Goal: Task Accomplishment & Management: Manage account settings

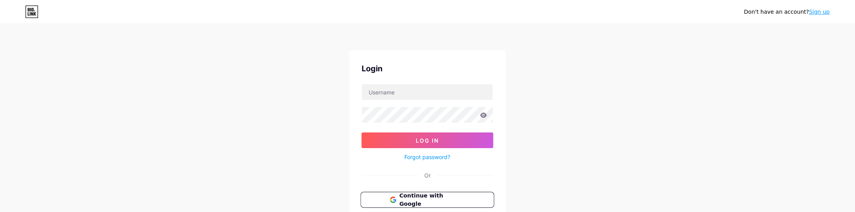
click at [455, 195] on span "Continue with Google" at bounding box center [431, 200] width 65 height 17
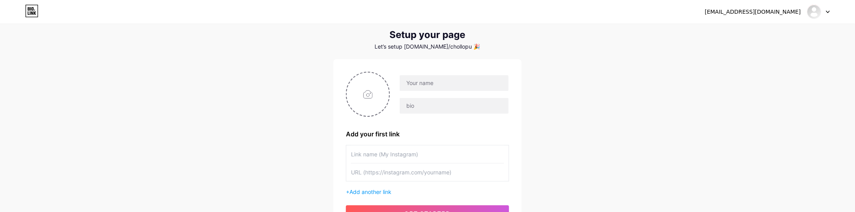
scroll to position [19, 0]
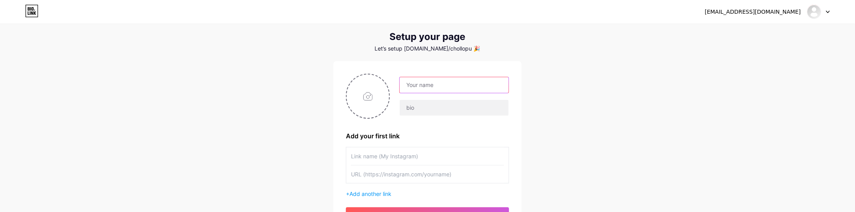
click at [471, 88] on input "text" at bounding box center [454, 85] width 109 height 16
paste input "Chollopuff — Vapers Málaga"
type input "Chollopuff — Vapers Málaga"
click at [371, 90] on input "file" at bounding box center [368, 97] width 42 height 44
type input "C:\fakepath\chollopuff_transparente.png"
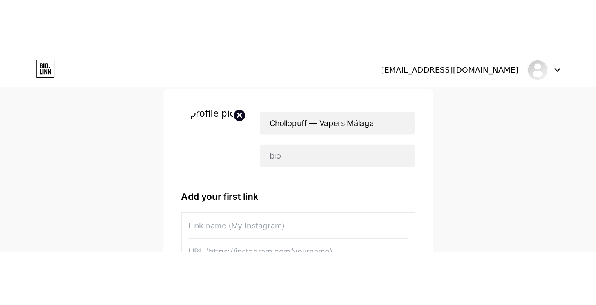
scroll to position [6, 0]
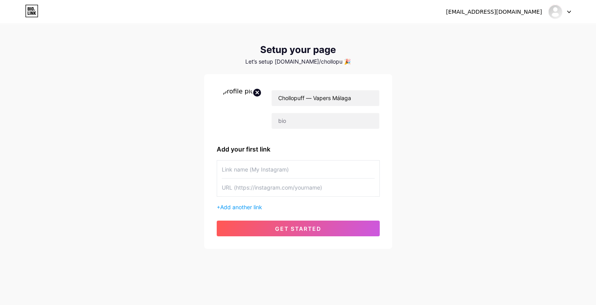
click at [272, 171] on input "text" at bounding box center [298, 169] width 153 height 18
type input "Tienda Online"
click at [275, 189] on input "text" at bounding box center [298, 187] width 153 height 18
click at [271, 193] on input "text" at bounding box center [298, 187] width 153 height 18
paste input "[URL][DOMAIN_NAME]"
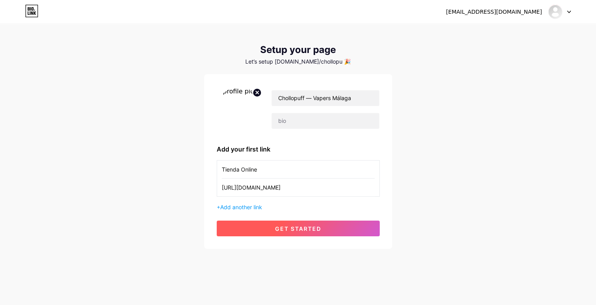
type input "[URL][DOMAIN_NAME]"
click at [285, 212] on span "get started" at bounding box center [298, 228] width 46 height 7
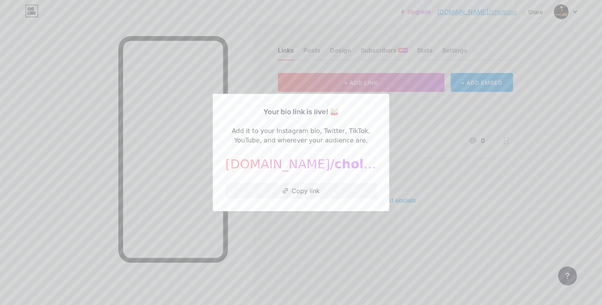
click at [403, 168] on div at bounding box center [301, 152] width 602 height 305
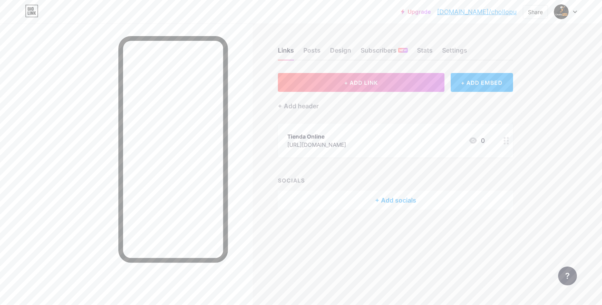
click at [577, 15] on div "Upgrade [DOMAIN_NAME]/chollo... [DOMAIN_NAME]/chollopu Share Switch accounts Ch…" at bounding box center [301, 12] width 602 height 14
click at [573, 12] on div at bounding box center [565, 12] width 23 height 14
click at [515, 87] on link "Account settings" at bounding box center [528, 88] width 97 height 21
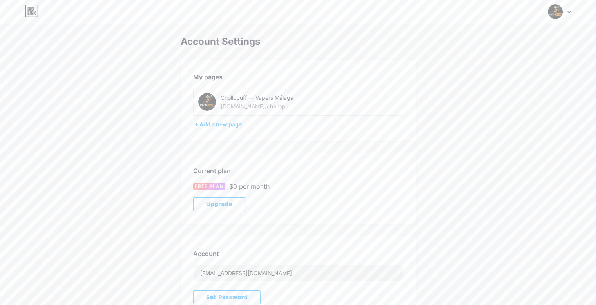
click at [258, 106] on div "[DOMAIN_NAME]/chollopu" at bounding box center [255, 106] width 68 height 8
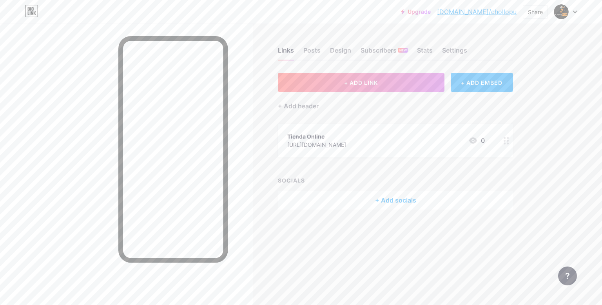
click at [474, 141] on icon at bounding box center [473, 140] width 9 height 9
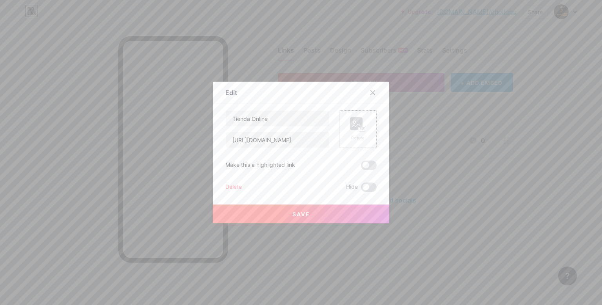
click at [354, 130] on icon at bounding box center [358, 124] width 16 height 15
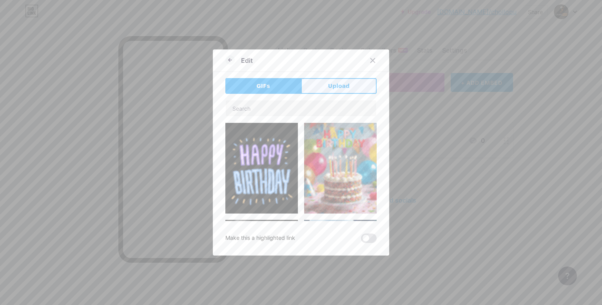
click at [342, 80] on button "Upload" at bounding box center [339, 86] width 76 height 16
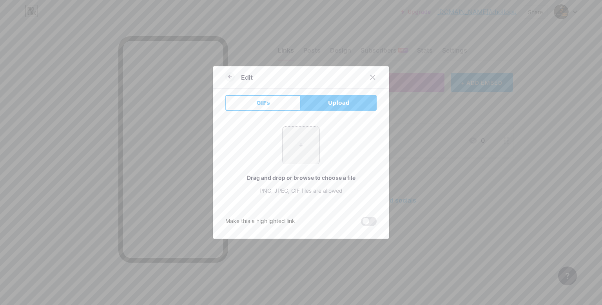
click at [300, 149] on input "file" at bounding box center [301, 145] width 37 height 37
type input "C:\fakepath\chollopuff_transparente.png"
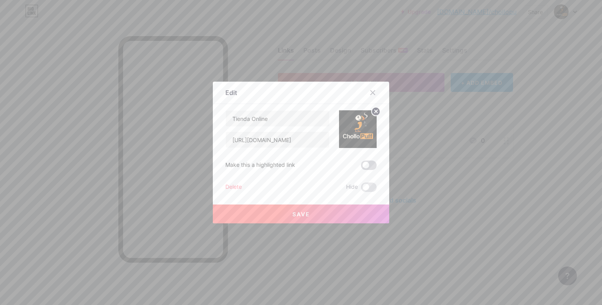
click at [363, 167] on span at bounding box center [369, 164] width 16 height 9
click at [361, 167] on input "checkbox" at bounding box center [361, 167] width 0 height 0
click at [339, 211] on button "Save" at bounding box center [301, 213] width 176 height 19
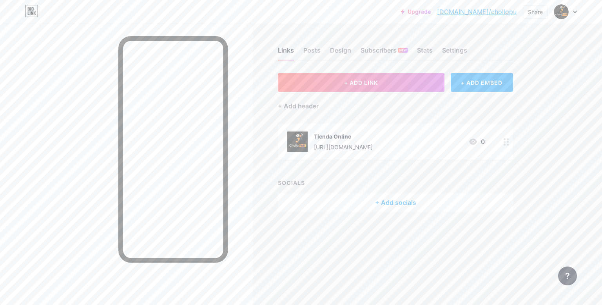
click at [391, 201] on div "+ Add socials" at bounding box center [395, 202] width 235 height 19
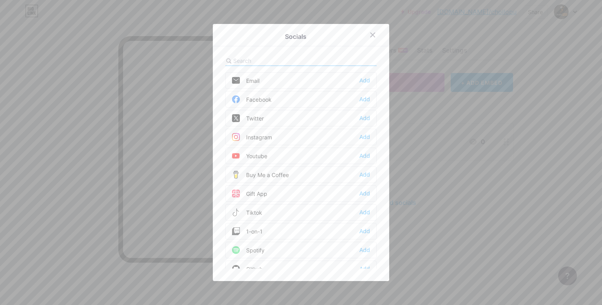
click at [260, 60] on input "text" at bounding box center [276, 60] width 87 height 8
type input "w"
click at [268, 116] on div "Whatsapp" at bounding box center [252, 118] width 40 height 8
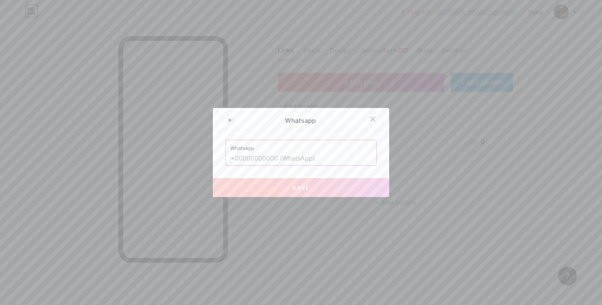
click at [290, 163] on input "text" at bounding box center [301, 158] width 141 height 13
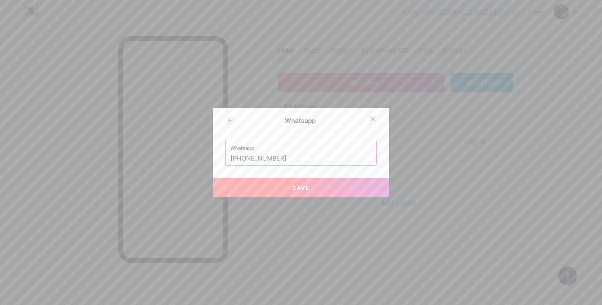
click at [344, 184] on button "Save" at bounding box center [301, 187] width 176 height 19
type input "[URL][DOMAIN_NAME][PHONE_NUMBER]"
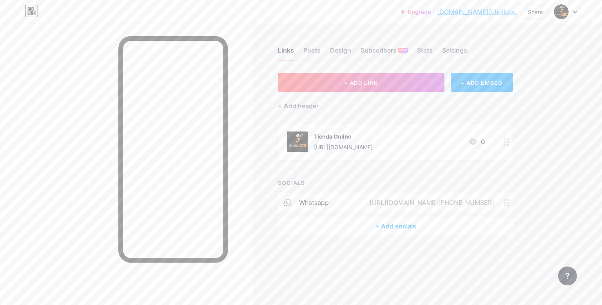
click at [401, 212] on div "+ Add socials" at bounding box center [395, 225] width 235 height 19
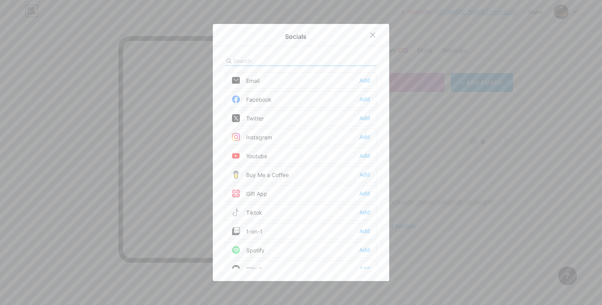
click at [274, 135] on div "Instagram Add" at bounding box center [300, 137] width 151 height 16
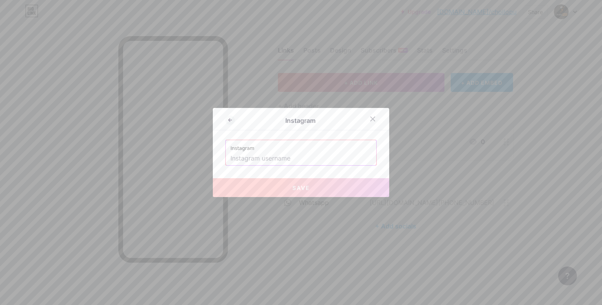
click at [279, 159] on input "text" at bounding box center [301, 158] width 141 height 13
click at [321, 154] on input "text" at bounding box center [301, 158] width 141 height 13
paste input "CholloPuff"
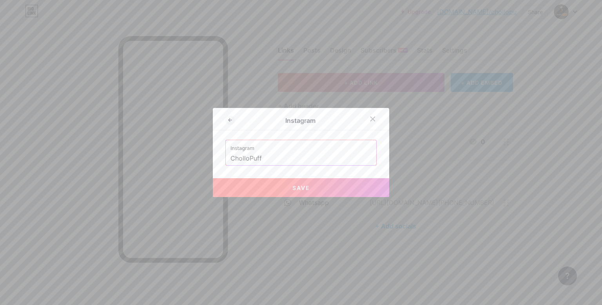
click at [325, 192] on button "Save" at bounding box center [301, 187] width 176 height 19
type input "[URL][DOMAIN_NAME]"
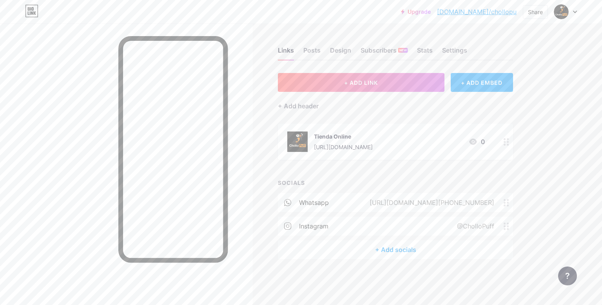
click at [421, 212] on div "+ Add socials" at bounding box center [395, 249] width 235 height 19
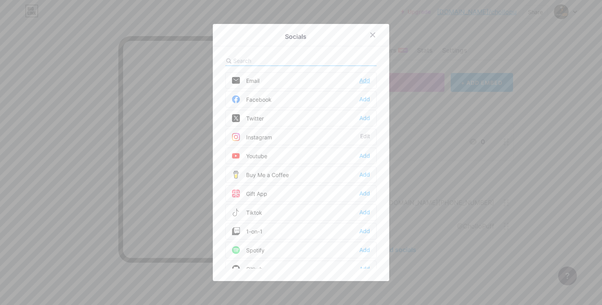
click at [361, 82] on div "Add" at bounding box center [365, 80] width 11 height 8
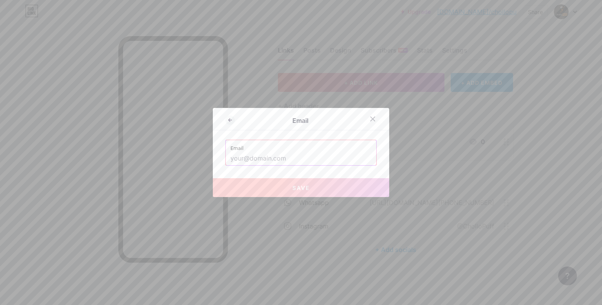
click at [339, 159] on input "text" at bounding box center [301, 158] width 141 height 13
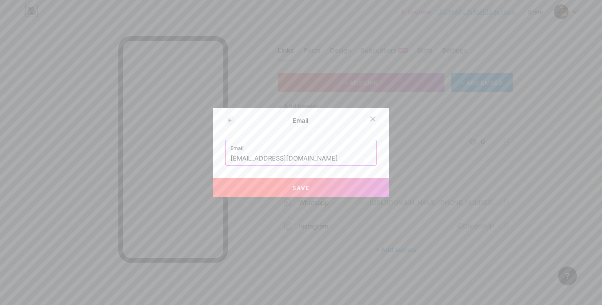
click at [326, 185] on button "Save" at bounding box center [301, 187] width 176 height 19
type input "mailto:[EMAIL_ADDRESS][DOMAIN_NAME]"
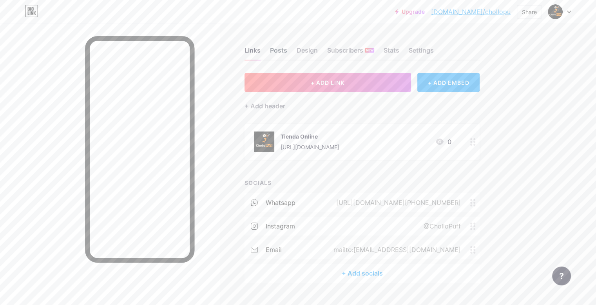
click at [287, 47] on div "Posts" at bounding box center [278, 52] width 17 height 14
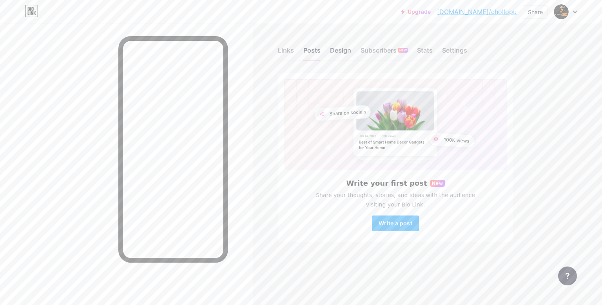
click at [334, 51] on div "Design" at bounding box center [340, 52] width 21 height 14
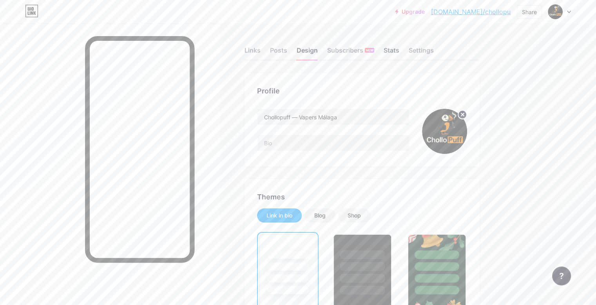
click at [400, 47] on div "Stats" at bounding box center [392, 52] width 16 height 14
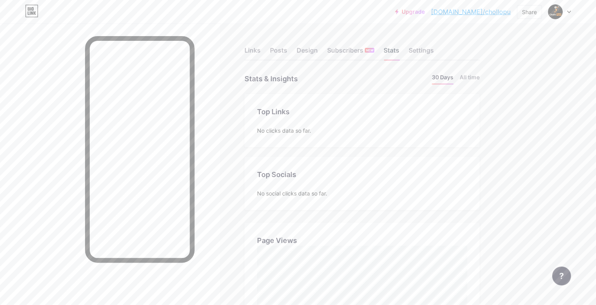
scroll to position [305, 596]
click at [434, 49] on div "Settings" at bounding box center [421, 52] width 25 height 14
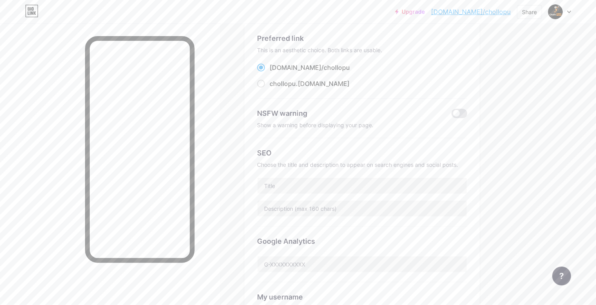
scroll to position [51, 0]
click at [296, 79] on span "chollopu" at bounding box center [283, 82] width 26 height 8
click at [275, 87] on input "chollopu .[DOMAIN_NAME]" at bounding box center [272, 89] width 5 height 5
radio input "true"
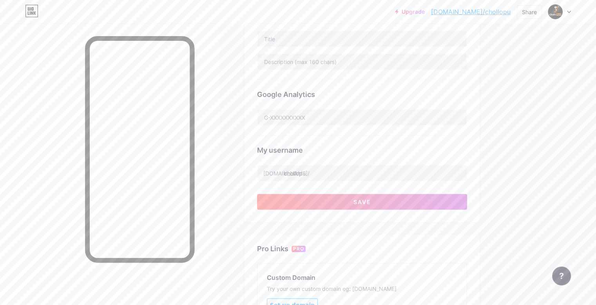
scroll to position [196, 0]
click at [381, 173] on input "chollopu" at bounding box center [362, 173] width 209 height 16
type input "chollopuff"
click at [410, 204] on button "Save" at bounding box center [362, 202] width 210 height 16
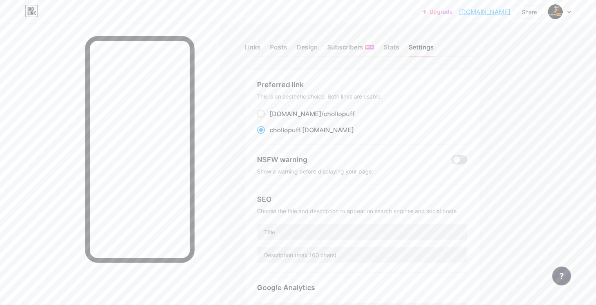
scroll to position [0, 0]
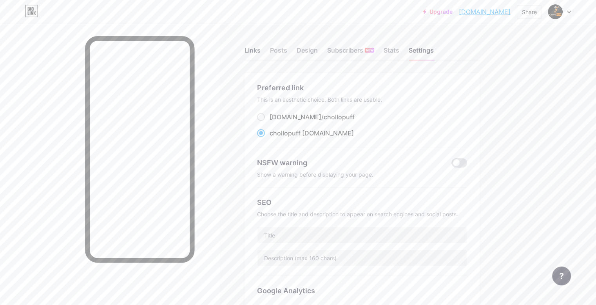
click at [261, 52] on div "Links" at bounding box center [253, 52] width 16 height 14
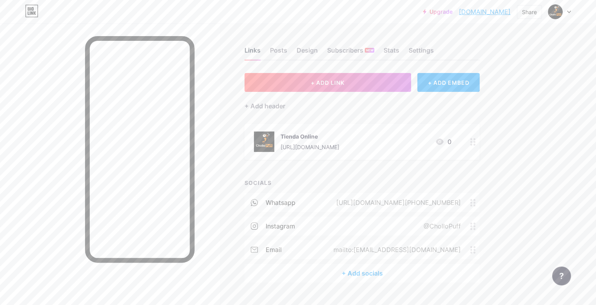
click at [400, 51] on div "Stats" at bounding box center [392, 52] width 16 height 14
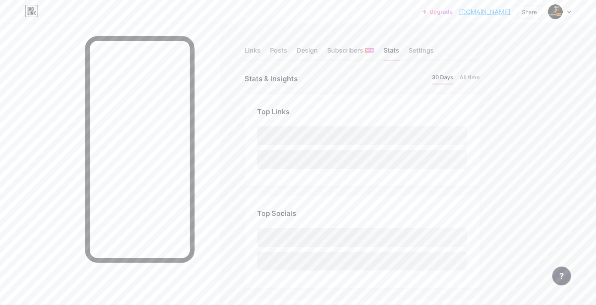
click at [434, 50] on div "Settings" at bounding box center [421, 52] width 25 height 14
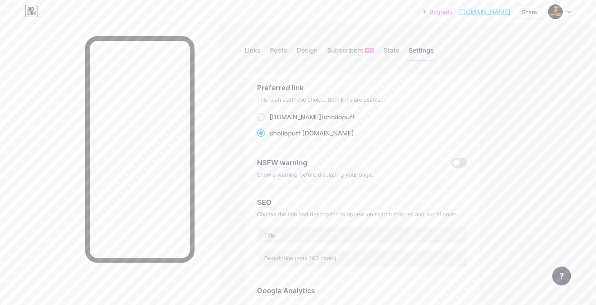
click at [261, 58] on div "Links" at bounding box center [253, 52] width 16 height 14
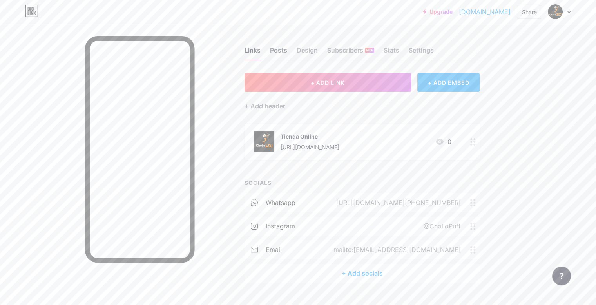
click at [287, 51] on div "Posts" at bounding box center [278, 52] width 17 height 14
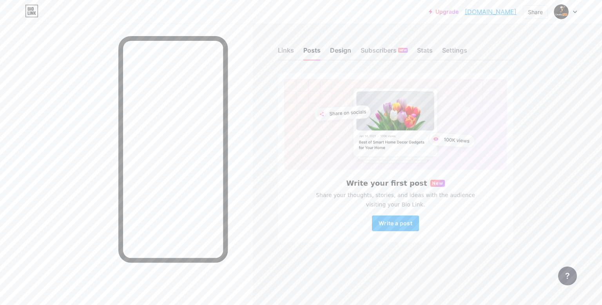
click at [347, 53] on div "Design" at bounding box center [340, 52] width 21 height 14
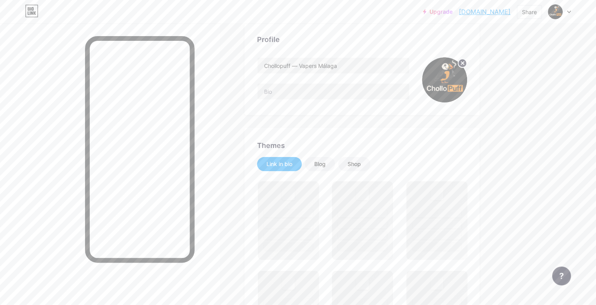
scroll to position [55, 0]
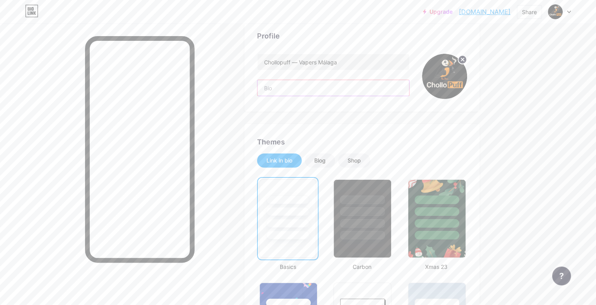
click at [395, 85] on input "text" at bounding box center [334, 88] width 152 height 16
type input "v"
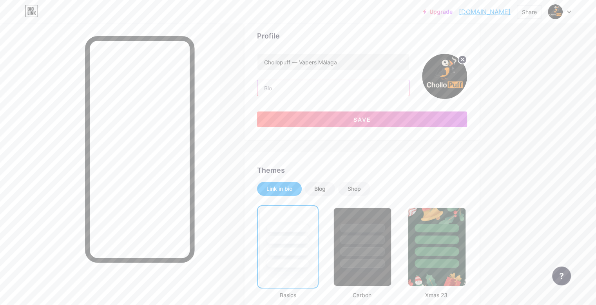
paste input "Chollopuff | Vapers Málaga ⚡ Chollos reales + envío rápido 📍 Recogida GRATIS en…"
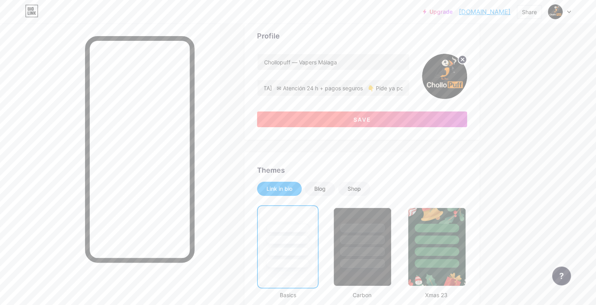
click at [444, 113] on button "Save" at bounding box center [362, 119] width 210 height 16
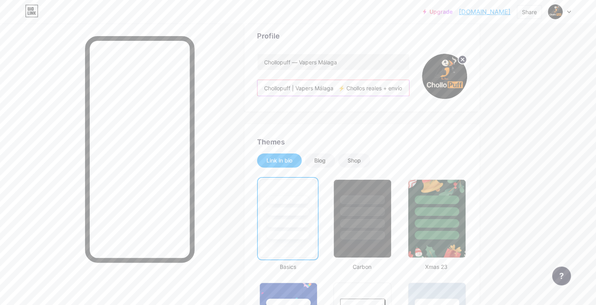
click at [409, 81] on input "Chollopuff | Vapers Málaga ⚡ Chollos reales + envío rápido 📍 Recogida GRATIS en…" at bounding box center [334, 88] width 152 height 16
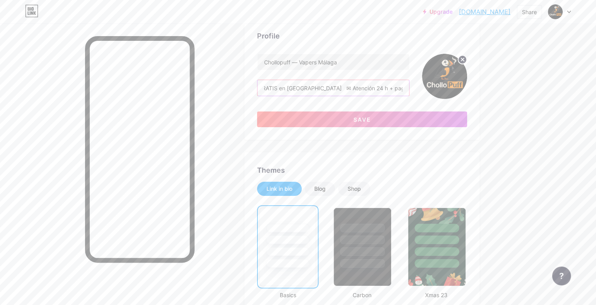
scroll to position [0, 199]
type input "Chollopuff | Vapers Málaga ⚡ Chollos reales + envío rápido 📍 Recogida GRATIS en…"
click at [460, 115] on button "Save" at bounding box center [362, 119] width 210 height 16
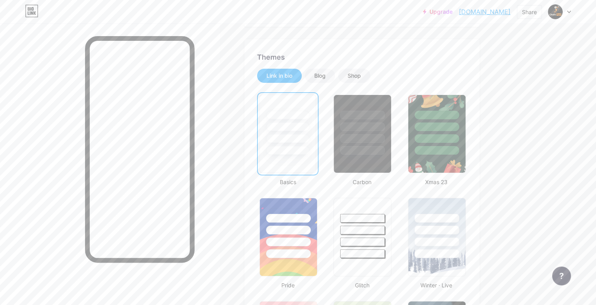
scroll to position [139, 0]
click at [495, 8] on link "[DOMAIN_NAME]" at bounding box center [485, 11] width 52 height 9
click at [552, 13] on img at bounding box center [555, 11] width 13 height 13
click at [530, 49] on div "Chollopuff — Vapers Málaga" at bounding box center [526, 47] width 60 height 6
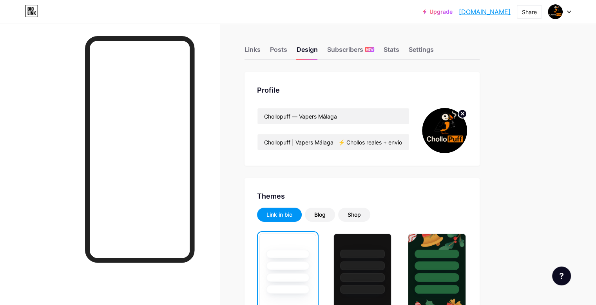
scroll to position [1, 0]
click at [261, 52] on div "Links" at bounding box center [253, 52] width 16 height 14
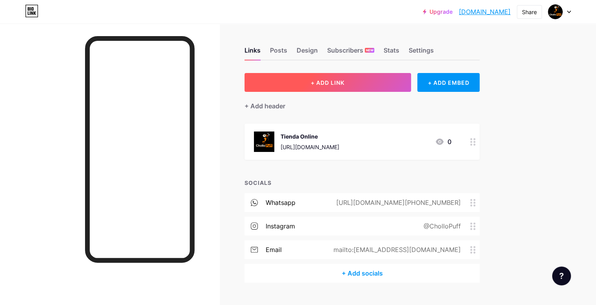
click at [396, 77] on button "+ ADD LINK" at bounding box center [328, 82] width 167 height 19
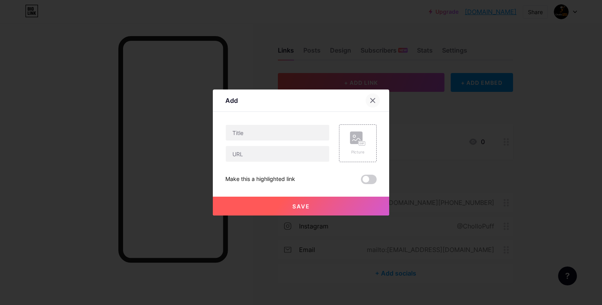
click at [371, 98] on icon at bounding box center [373, 100] width 6 height 6
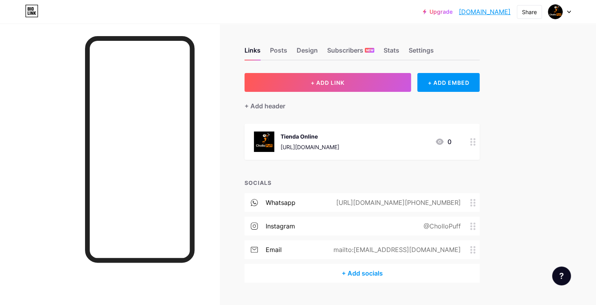
click at [418, 265] on div "+ Add socials" at bounding box center [362, 273] width 235 height 19
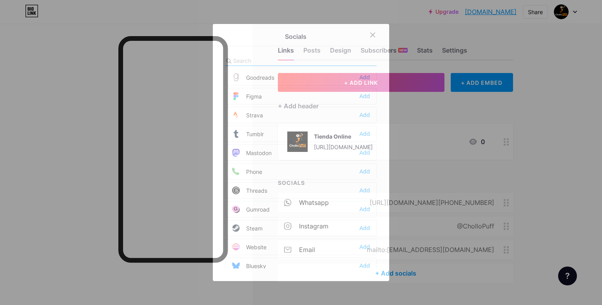
scroll to position [700, 0]
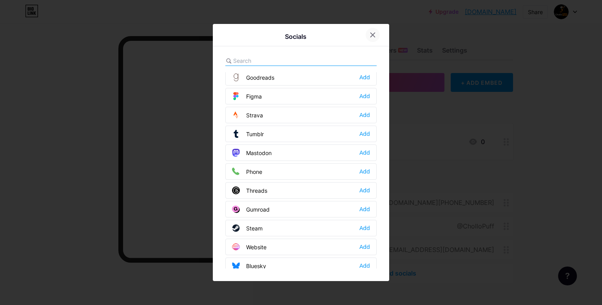
click at [375, 31] on div at bounding box center [373, 35] width 14 height 14
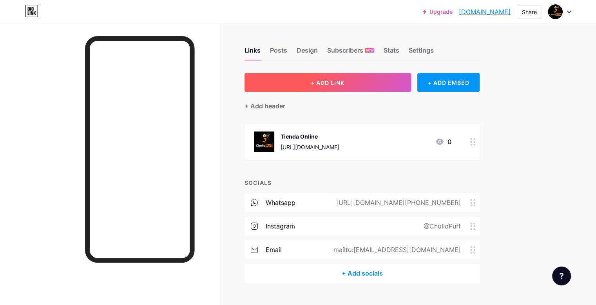
click at [402, 82] on button "+ ADD LINK" at bounding box center [328, 82] width 167 height 19
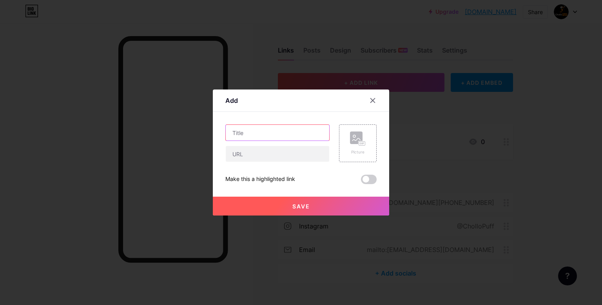
click at [290, 130] on input "text" at bounding box center [278, 133] width 104 height 16
type input "Ubicación"
click at [244, 151] on input "text" at bounding box center [278, 154] width 104 height 16
paste input "https://maps.app.goo.gl/9yMeY5r3edVZDb32A"
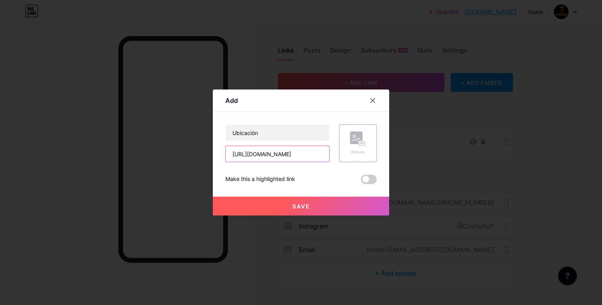
type input "https://maps.app.goo.gl/9yMeY5r3edVZDb32A"
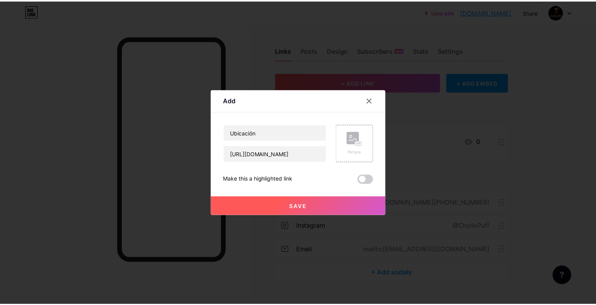
scroll to position [0, 0]
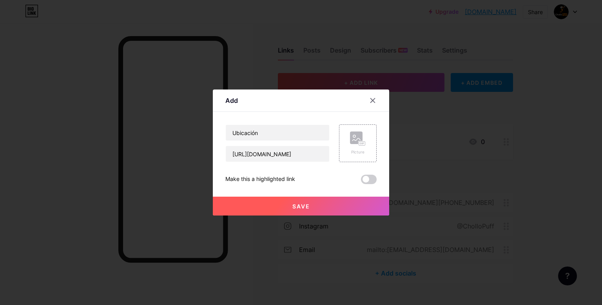
click at [342, 200] on button "Save" at bounding box center [301, 205] width 176 height 19
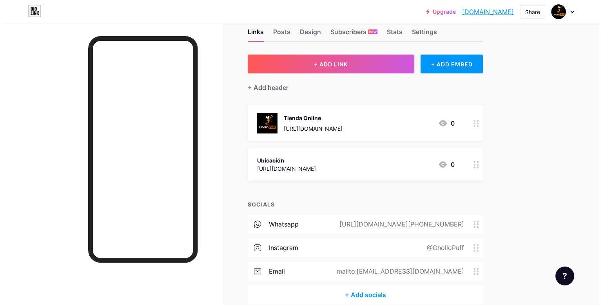
scroll to position [13, 0]
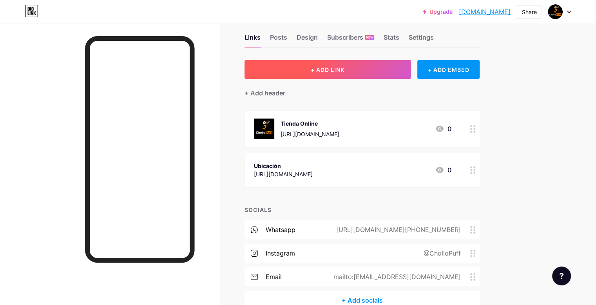
click at [404, 68] on button "+ ADD LINK" at bounding box center [328, 69] width 167 height 19
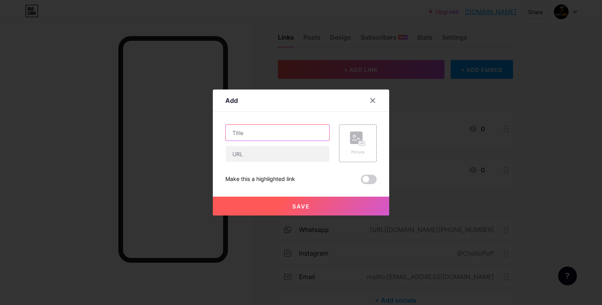
click at [251, 129] on input "text" at bounding box center [278, 133] width 104 height 16
click at [271, 153] on input "text" at bounding box center [278, 154] width 104 height 16
click at [247, 157] on input "text" at bounding box center [278, 154] width 104 height 16
paste input "https://wa.me/34641642782?text=Hola,%20tengo%20una%20consulta%20sobre%20un%20pr…"
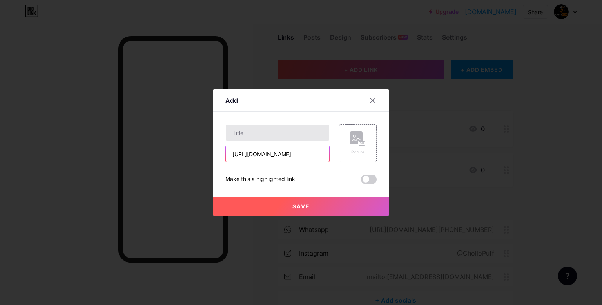
type input "https://wa.me/34641642782?text=Hola,%20tengo%20una%20consulta%20sobre%20un%20pr…"
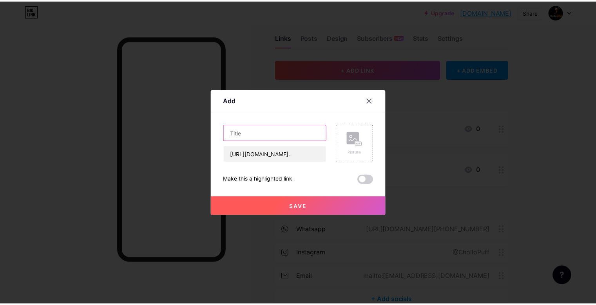
scroll to position [0, 0]
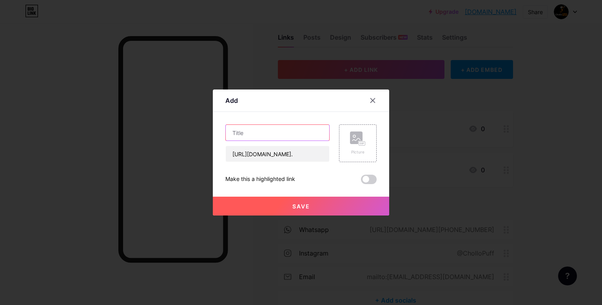
click at [259, 130] on input "text" at bounding box center [278, 133] width 104 height 16
type input "Pedir por Whatsapp"
click at [334, 209] on button "Save" at bounding box center [301, 205] width 176 height 19
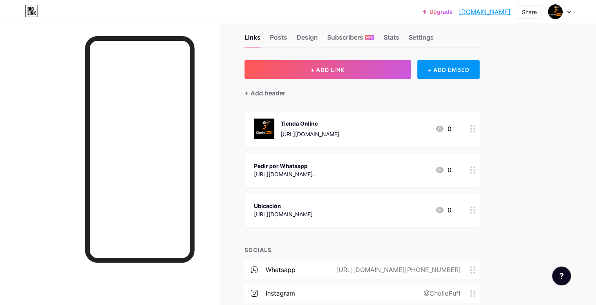
click at [417, 127] on div "Tienda Online https://www.chollopuff.es/ 0" at bounding box center [353, 128] width 198 height 20
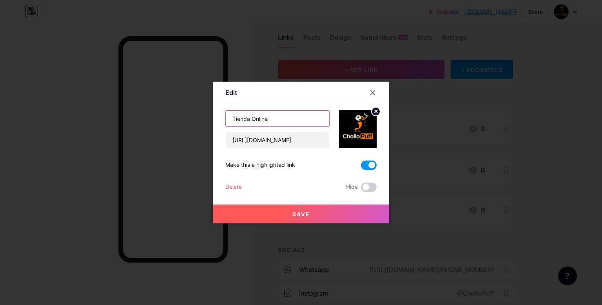
click at [237, 122] on input "Tienda Online" at bounding box center [278, 119] width 104 height 16
type input "Comprar Online"
click at [352, 210] on button "Save" at bounding box center [301, 213] width 176 height 19
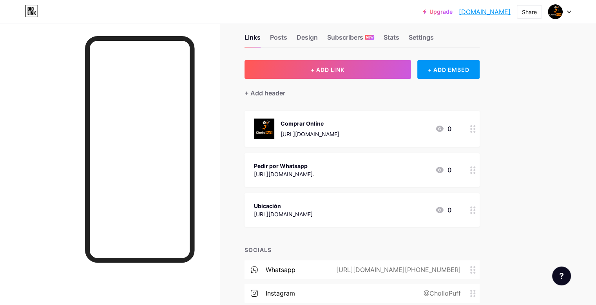
click at [408, 158] on div "Pedir por Whatsapp https://wa.me/34641642782?text=Hola,%20tengo%20una%20consult…" at bounding box center [362, 170] width 235 height 34
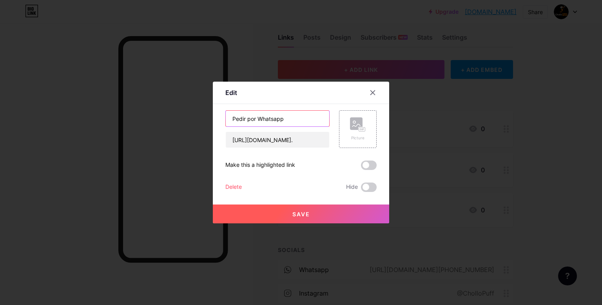
click at [229, 120] on input "Pedir por Whatsapp" at bounding box center [278, 119] width 104 height 16
paste input "📲"
type input "📲 Pedir por Whatsapp"
click at [296, 212] on span "Save" at bounding box center [302, 214] width 18 height 7
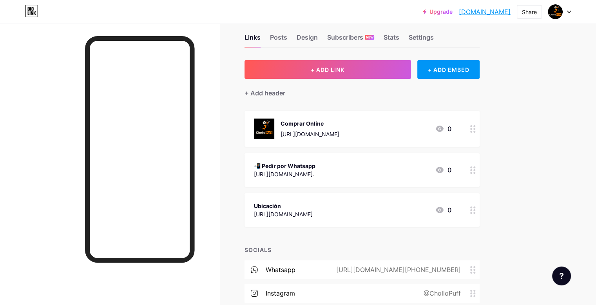
click at [443, 213] on div "Ubicación https://maps.app.goo.gl/9yMeY5r3edVZDb32A 0" at bounding box center [353, 210] width 198 height 18
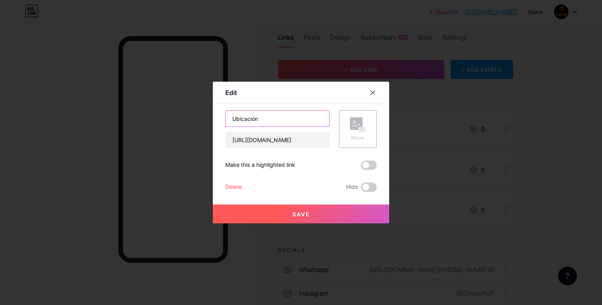
click at [226, 120] on input "Ubicación" at bounding box center [278, 119] width 104 height 16
paste input "📍"
type input "📍Ver ubicación (mapa)"
click at [311, 218] on button "Save" at bounding box center [301, 213] width 176 height 19
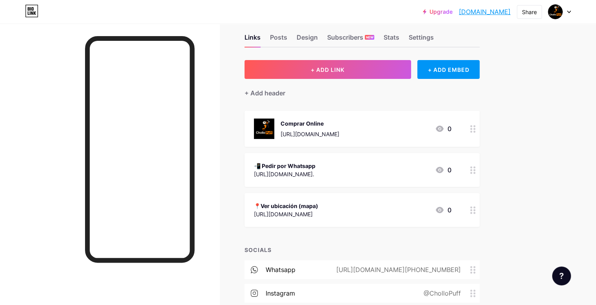
click at [428, 136] on div "Comprar Online https://www.chollopuff.es/ 0" at bounding box center [353, 128] width 198 height 20
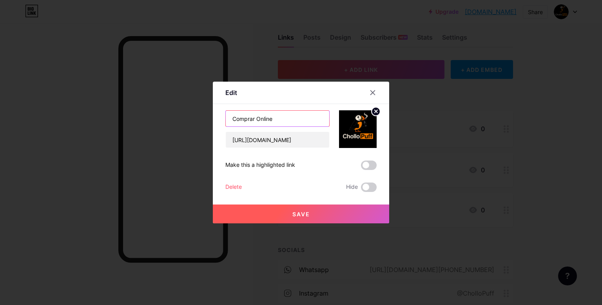
click at [230, 122] on input "Comprar Online" at bounding box center [278, 119] width 104 height 16
paste input "🛒"
type input "🛒 Comprar Online"
click at [295, 212] on span "Save" at bounding box center [302, 214] width 18 height 7
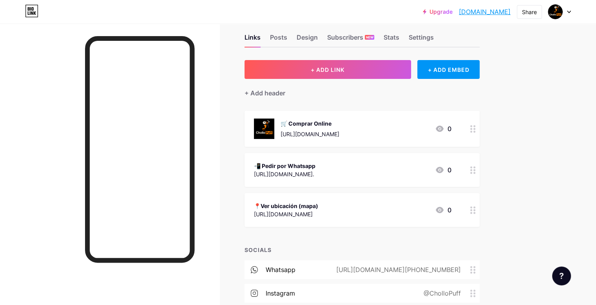
click at [429, 141] on div "🛒 Comprar Online https://www.chollopuff.es/ 0" at bounding box center [362, 129] width 235 height 36
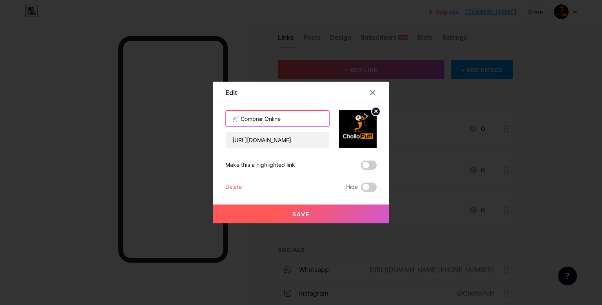
click at [240, 118] on input "🛒 Comprar Online" at bounding box center [278, 119] width 104 height 16
type input "🛒Comprar Online"
click at [298, 207] on button "Save" at bounding box center [301, 213] width 176 height 19
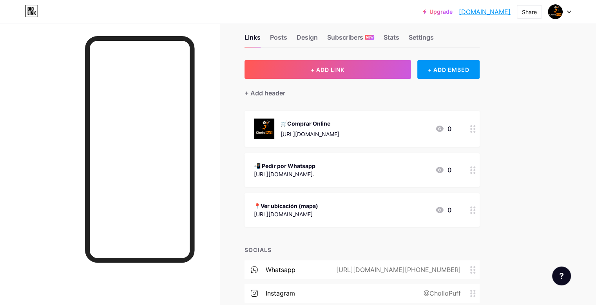
click at [340, 127] on div "🛒Comprar Online https://www.chollopuff.es/" at bounding box center [310, 128] width 59 height 20
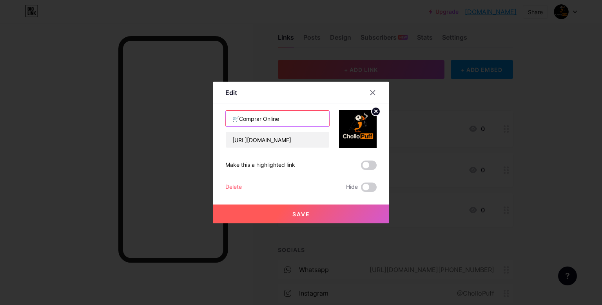
click at [236, 120] on input "🛒Comprar Online" at bounding box center [278, 119] width 104 height 16
click at [375, 111] on icon at bounding box center [376, 111] width 3 height 3
click at [234, 121] on input "🛒Comprar Online" at bounding box center [278, 119] width 104 height 16
type input "🛒 Comprar Online"
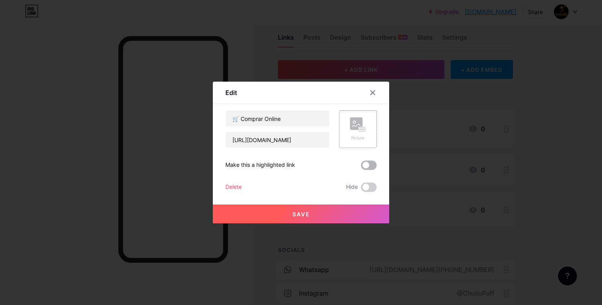
click at [366, 169] on span at bounding box center [369, 164] width 16 height 9
click at [361, 167] on input "checkbox" at bounding box center [361, 167] width 0 height 0
click at [284, 209] on button "Save" at bounding box center [301, 213] width 176 height 19
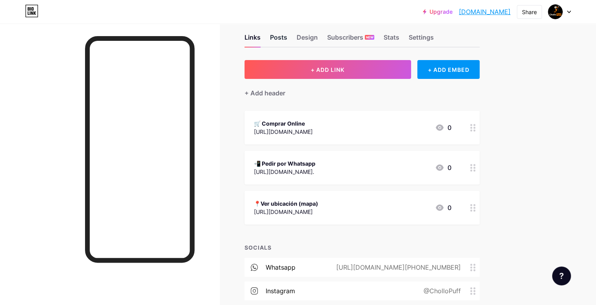
click at [287, 37] on div "Posts" at bounding box center [278, 40] width 17 height 14
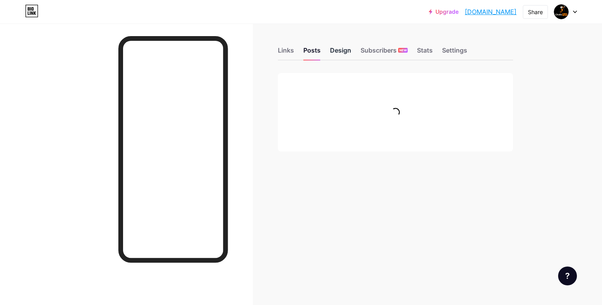
click at [338, 50] on div "Design" at bounding box center [340, 52] width 21 height 14
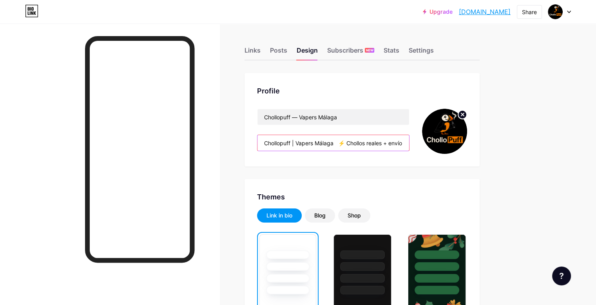
click at [335, 144] on input "Chollopuff | Vapers Málaga ⚡ Chollos reales + envío rápido 📍 Recogida GRATIS en…" at bounding box center [334, 143] width 152 height 16
paste input "+ calidad: descubre vapers, pods y líquidos con envío rápido o recogida gratis …"
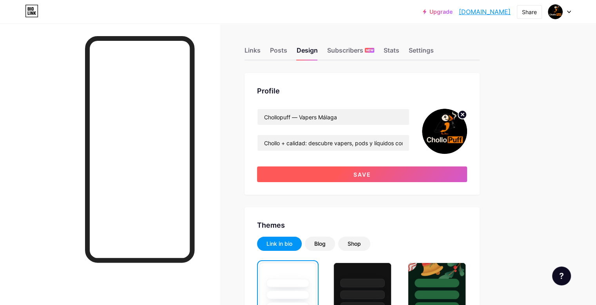
click at [373, 176] on button "Save" at bounding box center [362, 174] width 210 height 16
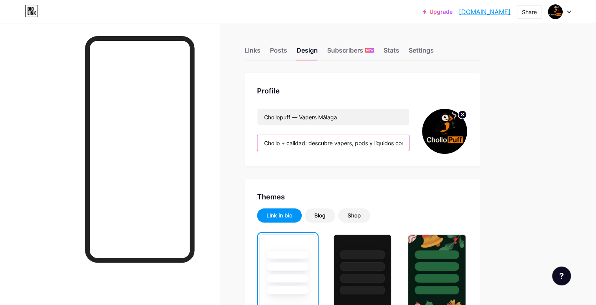
click at [349, 139] on input "Chollo + calidad: descubre vapers, pods y líquidos con envío rápido o recogida …" at bounding box center [334, 143] width 152 height 16
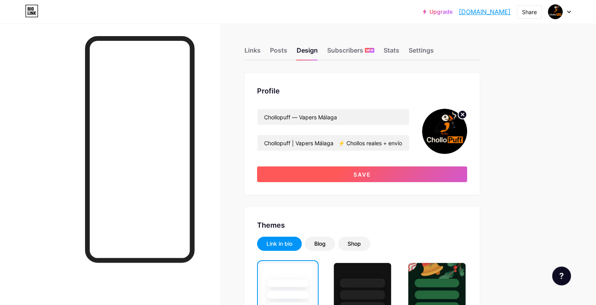
click at [369, 180] on button "Save" at bounding box center [362, 174] width 210 height 16
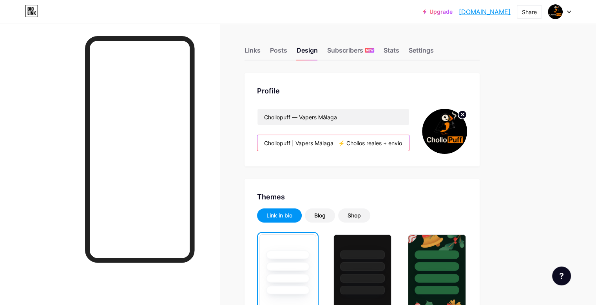
click at [327, 140] on input "Chollopuff | Vapers Málaga ⚡ Chollos reales + envío rápido 📍 Recogida GRATIS en…" at bounding box center [334, 143] width 152 height 16
paste input "📦 Envío Estándar: 5€ 🚚 Envío a Contrarreembolso: 10€ 📍 Recogida gratis en Málag…"
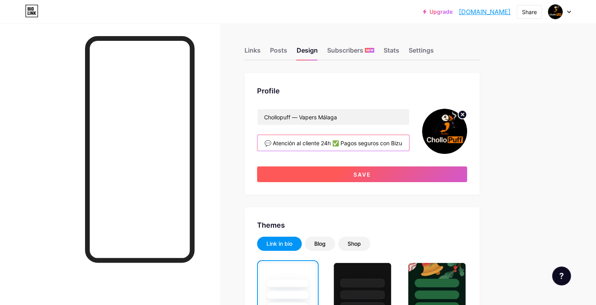
type input "📦 Envío Estándar: 5€ 🚚 Envío a Contrarreembolso: 10€ 📍 Recogida gratis en Málag…"
click at [371, 172] on button "Save" at bounding box center [362, 174] width 210 height 16
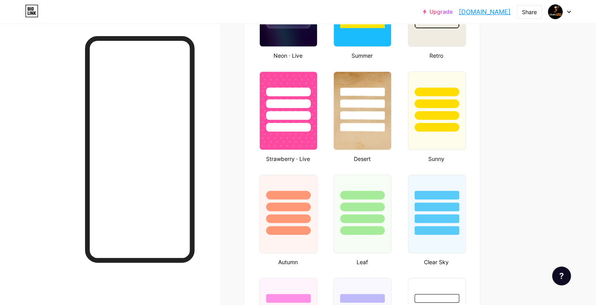
scroll to position [574, 0]
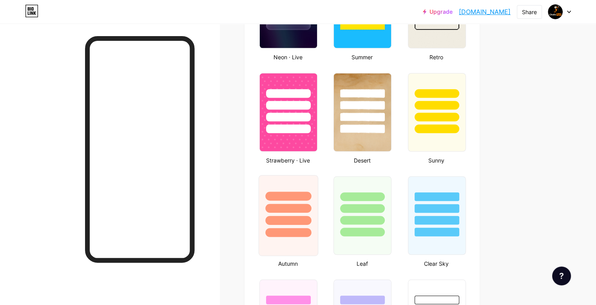
click at [318, 213] on div at bounding box center [288, 206] width 59 height 62
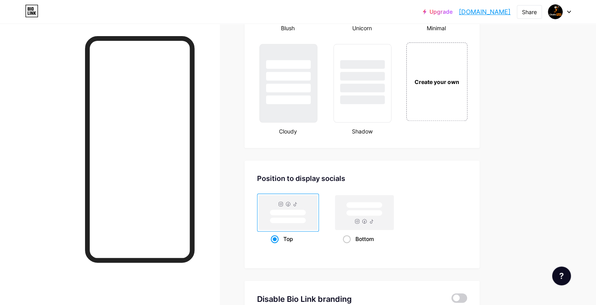
scroll to position [918, 0]
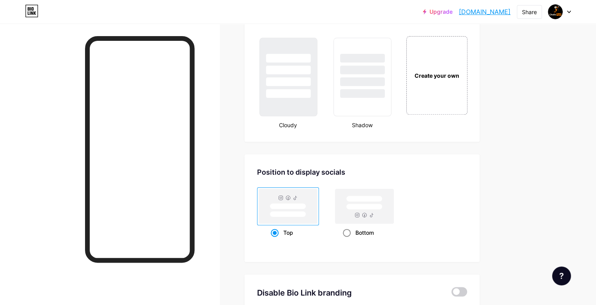
click at [383, 206] on rect at bounding box center [365, 207] width 36 height 6
click at [348, 240] on input "Bottom" at bounding box center [345, 242] width 5 height 5
radio input "true"
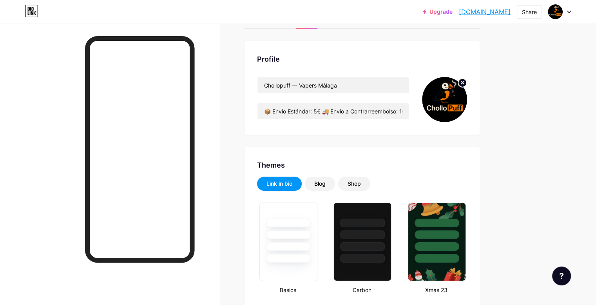
scroll to position [0, 0]
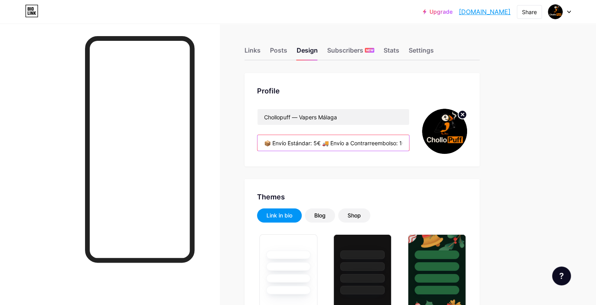
click at [357, 145] on input "📦 Envío Estándar: 5€ 🚚 Envío a Contrarreembolso: 10€ 📍 Recogida gratis en Málag…" at bounding box center [334, 143] width 152 height 16
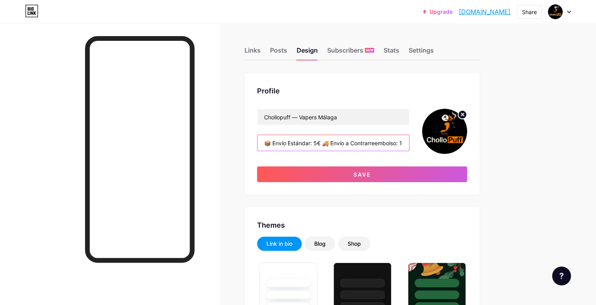
click at [342, 146] on input "📦 Envío Estándar: 5€ 🚚 Envío a Contrarreembolso: 10€ 📍 Recogida gratis en Málag…" at bounding box center [334, 143] width 152 height 16
paste input "Vapers top + envío rápido 📦 Recogida GRATIS en Málaga"
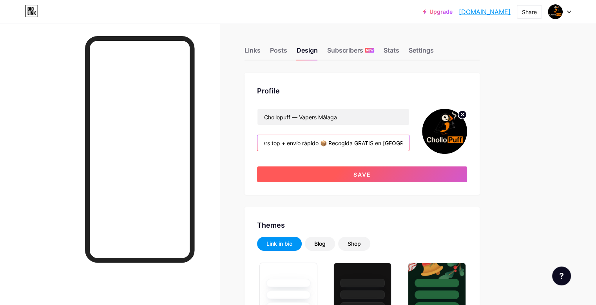
type input "Vapers top + envío rápido 📦 Recogida GRATIS en Málaga"
click at [384, 171] on button "Save" at bounding box center [362, 174] width 210 height 16
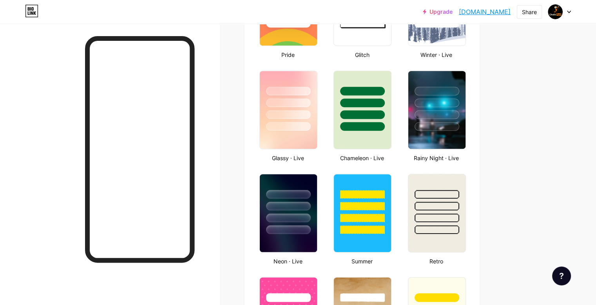
scroll to position [372, 0]
